Goal: Information Seeking & Learning: Find specific page/section

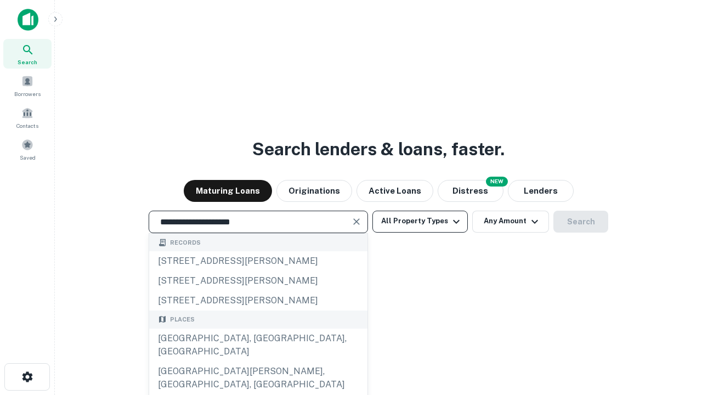
click at [258, 362] on div "[GEOGRAPHIC_DATA], [GEOGRAPHIC_DATA], [GEOGRAPHIC_DATA]" at bounding box center [258, 345] width 218 height 33
click at [420, 221] on button "All Property Types" at bounding box center [420, 222] width 95 height 22
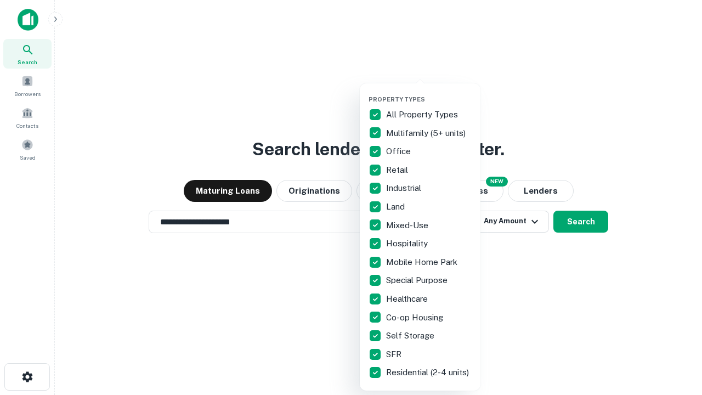
type input "**********"
click at [429, 92] on button "button" at bounding box center [429, 92] width 121 height 1
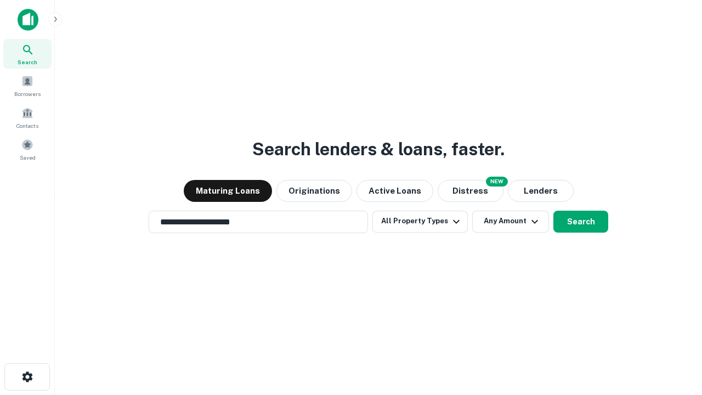
scroll to position [17, 0]
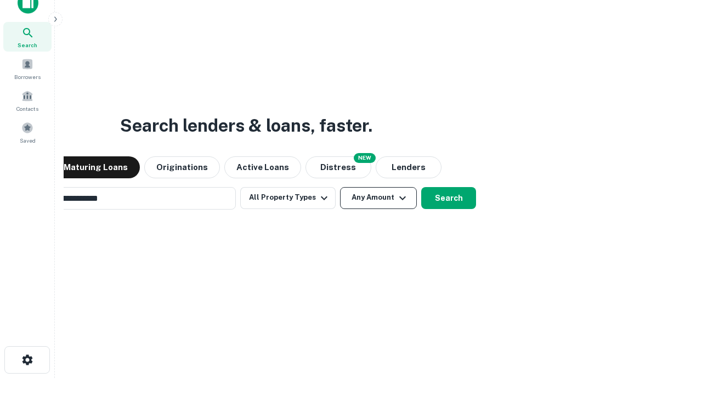
click at [340, 187] on button "Any Amount" at bounding box center [378, 198] width 77 height 22
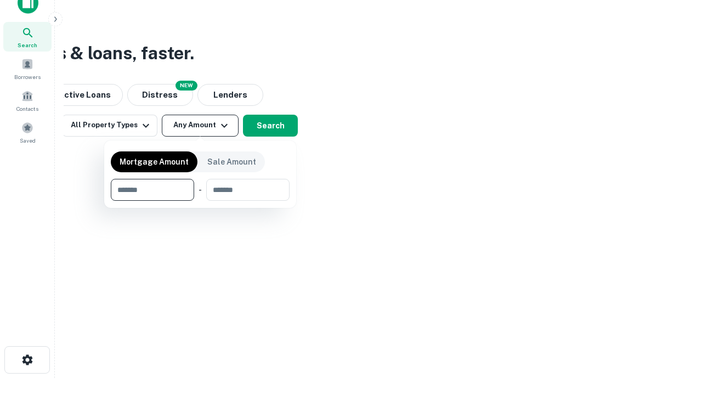
scroll to position [18, 0]
type input "*******"
click at [200, 201] on button "button" at bounding box center [200, 201] width 179 height 1
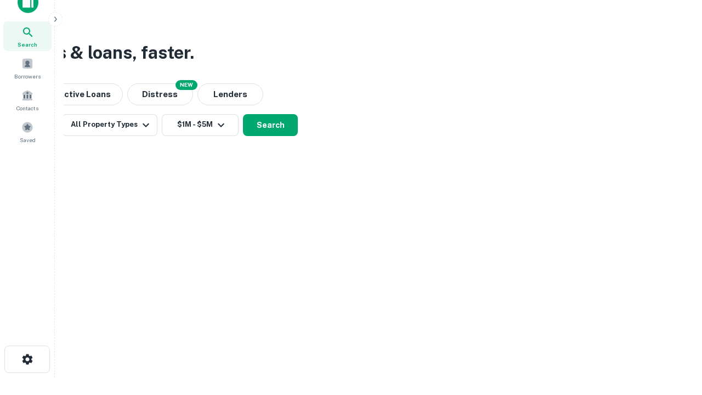
scroll to position [0, 0]
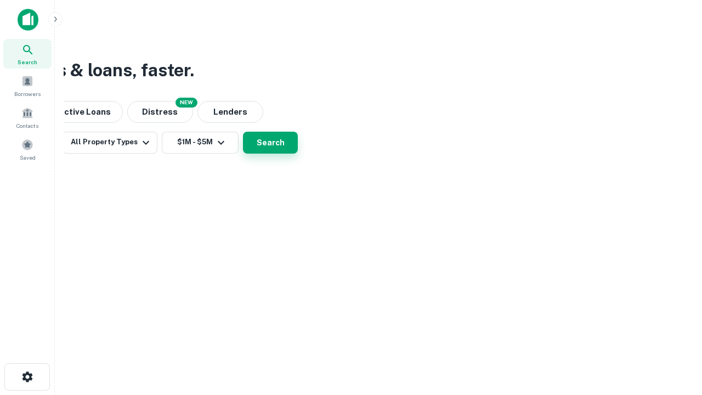
click at [298, 154] on button "Search" at bounding box center [270, 143] width 55 height 22
